Goal: Task Accomplishment & Management: Manage account settings

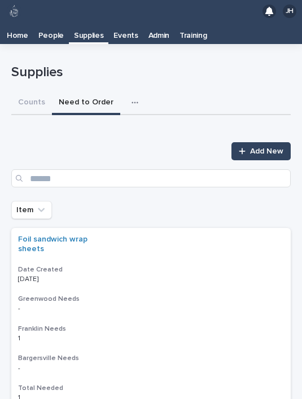
click at [131, 92] on button "button" at bounding box center [137, 103] width 25 height 23
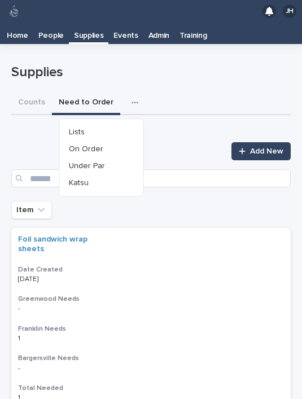
click at [112, 141] on button "On Order" at bounding box center [101, 149] width 75 height 17
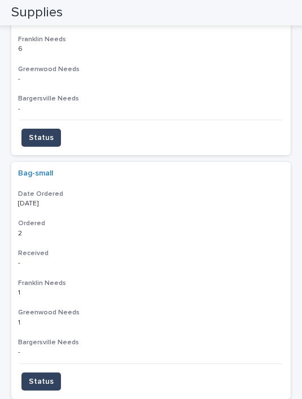
scroll to position [3273, 0]
click at [188, 162] on div "Bag-small Date Ordered [DATE] Ordered 2 2 Received - - Franklin Needs 1 1 Green…" at bounding box center [151, 262] width 280 height 201
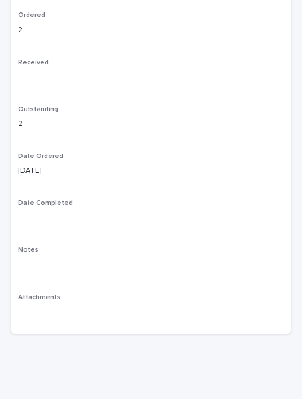
scroll to position [517, 0]
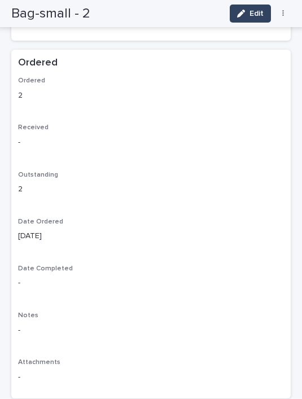
click at [255, 12] on span "Edit" at bounding box center [257, 14] width 14 height 8
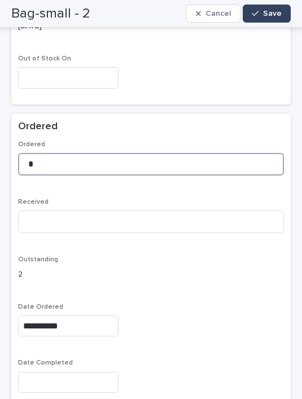
click at [148, 153] on input "*" at bounding box center [151, 164] width 266 height 23
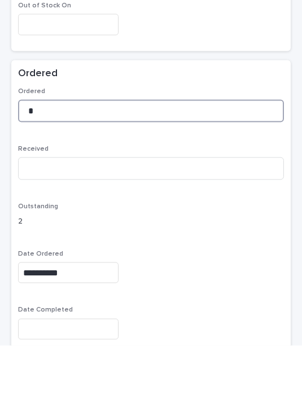
click at [158, 153] on input "*" at bounding box center [151, 164] width 266 height 23
click at [203, 153] on input "*" at bounding box center [151, 164] width 266 height 23
click at [80, 153] on input "*" at bounding box center [151, 164] width 266 height 23
click at [56, 153] on input "*" at bounding box center [151, 164] width 266 height 23
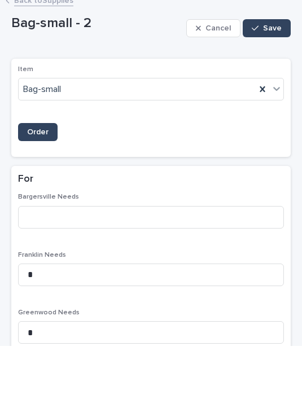
scroll to position [0, 0]
click at [264, 72] on button "Save" at bounding box center [267, 81] width 48 height 18
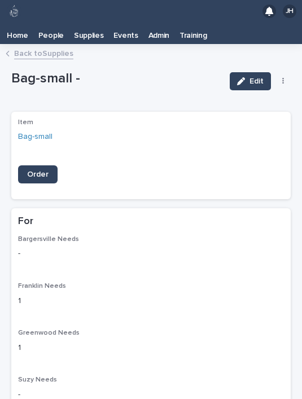
click at [43, 46] on link "Back to Supplies" at bounding box center [43, 52] width 59 height 13
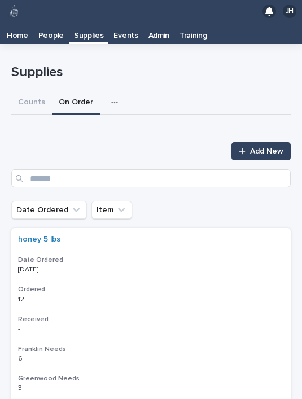
click at [113, 99] on icon "button" at bounding box center [114, 103] width 7 height 8
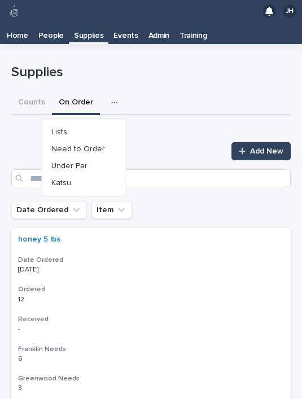
click at [99, 141] on button "Need to Order" at bounding box center [84, 149] width 75 height 17
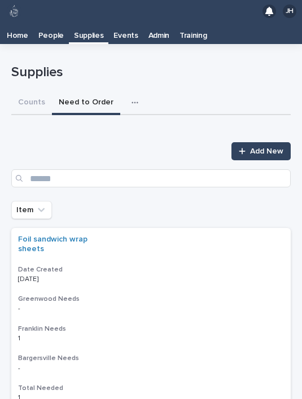
scroll to position [-1, 0]
